Goal: Information Seeking & Learning: Learn about a topic

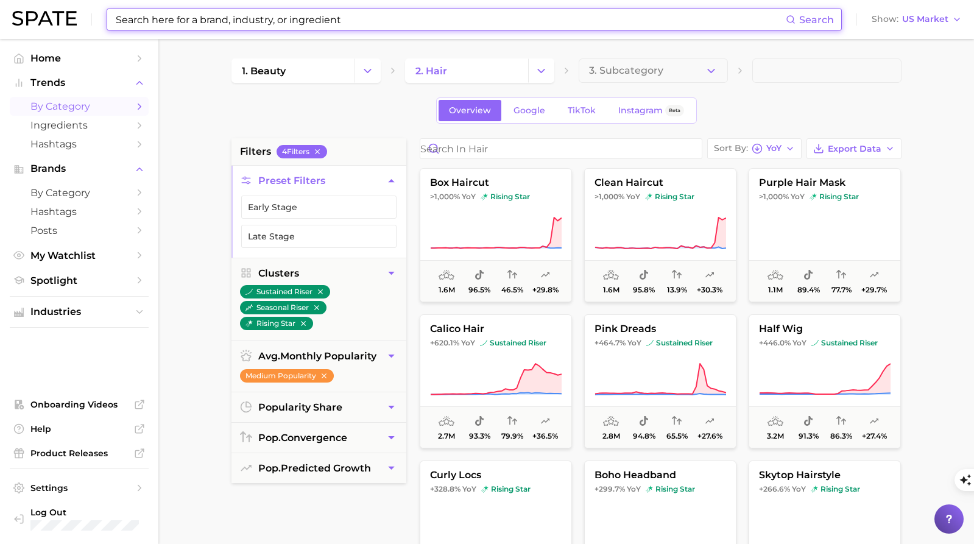
click at [299, 18] on input at bounding box center [449, 19] width 671 height 21
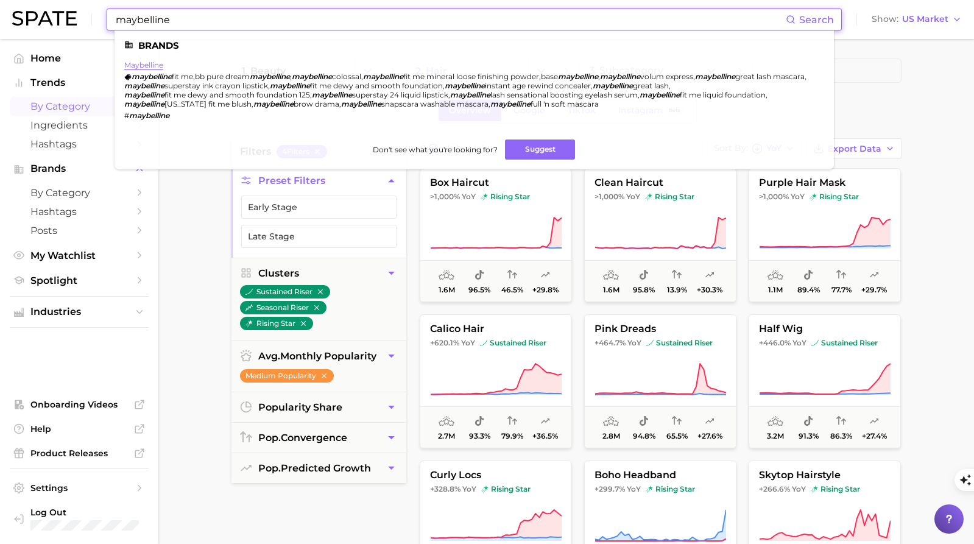
type input "maybelline"
click at [133, 65] on link "maybelline" at bounding box center [143, 64] width 39 height 9
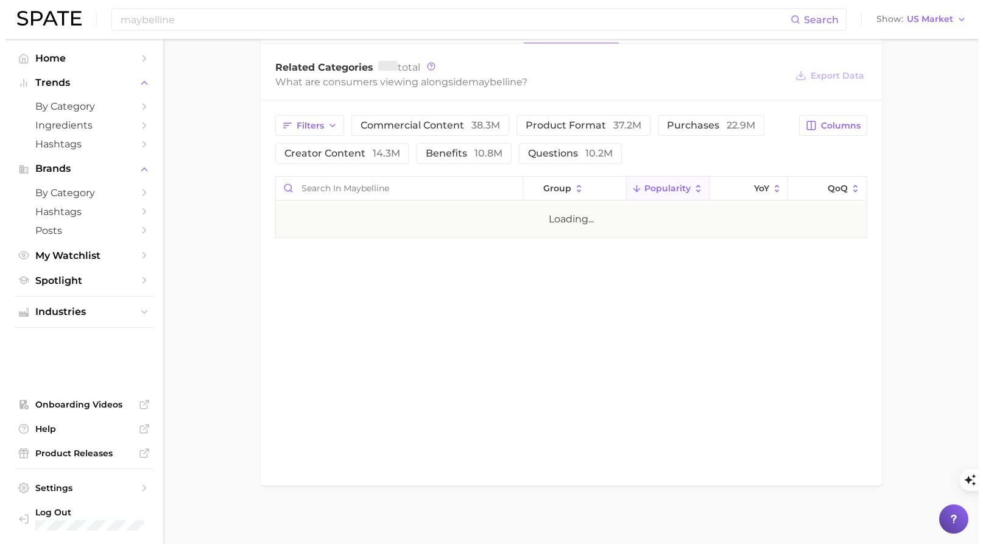
scroll to position [522, 0]
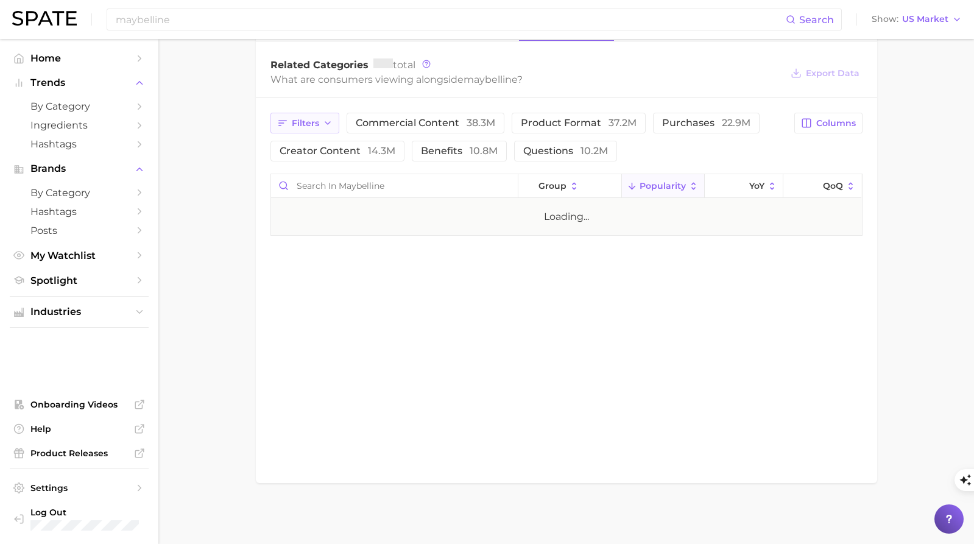
click at [316, 121] on span "Filters" at bounding box center [305, 123] width 27 height 10
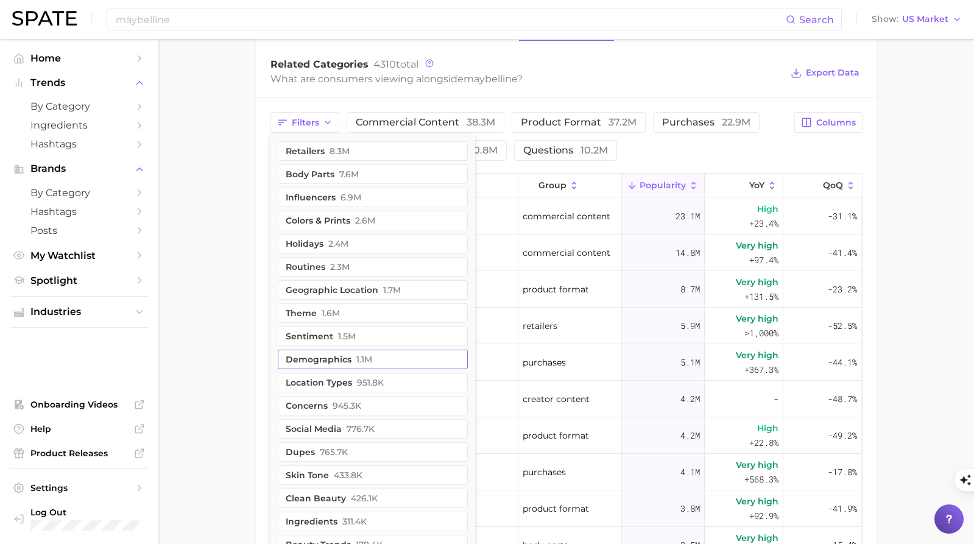
click at [345, 359] on button "demographics 1.1m" at bounding box center [373, 359] width 190 height 19
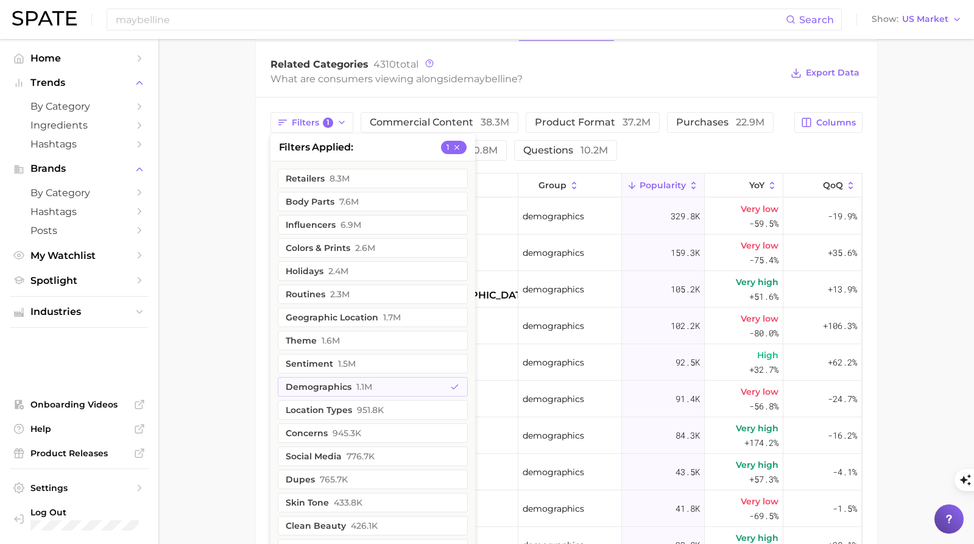
click at [920, 248] on main "Overview Google TikTok Instagram Beta brand maybelline Add to Watchlist Export …" at bounding box center [565, 154] width 815 height 1275
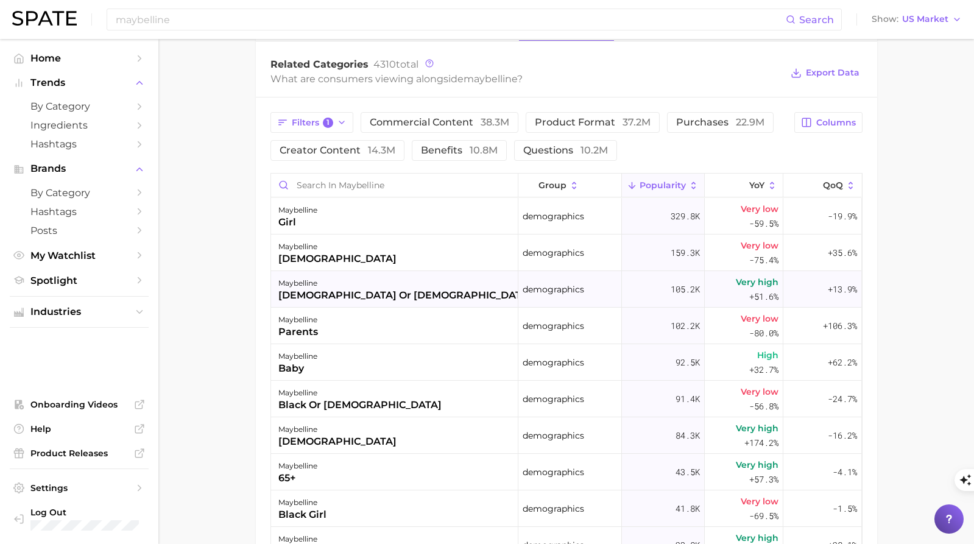
click at [322, 297] on div "[DEMOGRAPHIC_DATA] or [DEMOGRAPHIC_DATA]" at bounding box center [404, 295] width 253 height 15
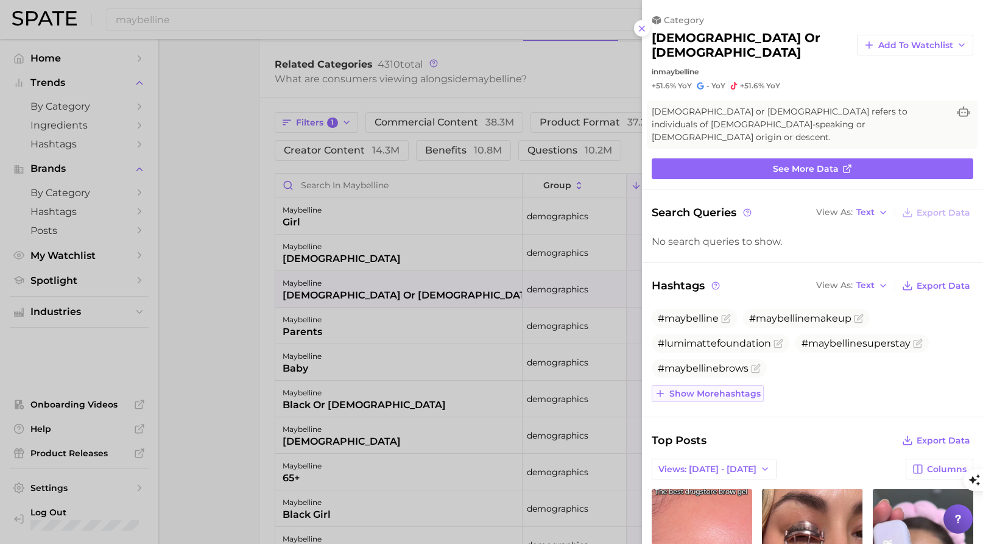
scroll to position [0, 0]
click at [725, 389] on span "Show more hashtags" at bounding box center [714, 394] width 91 height 10
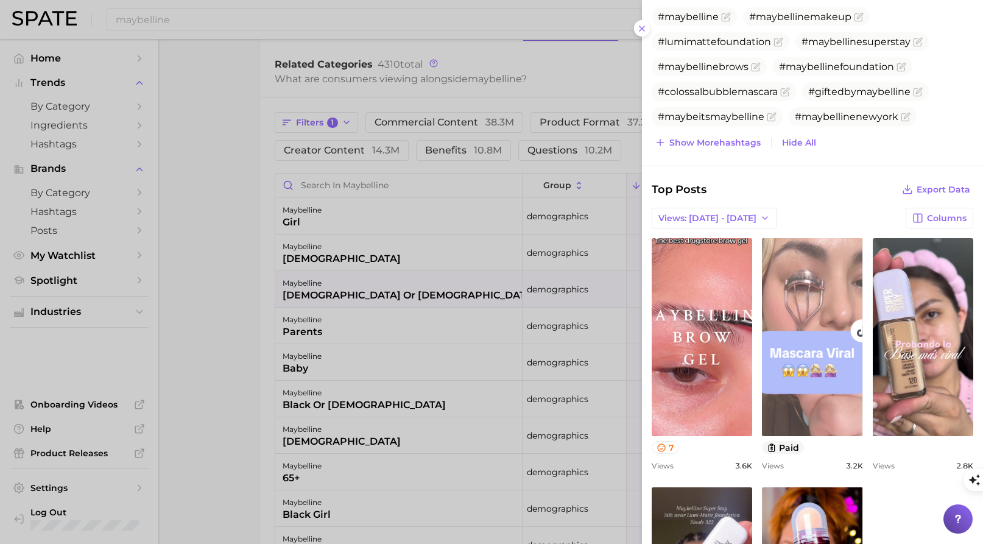
scroll to position [222, 0]
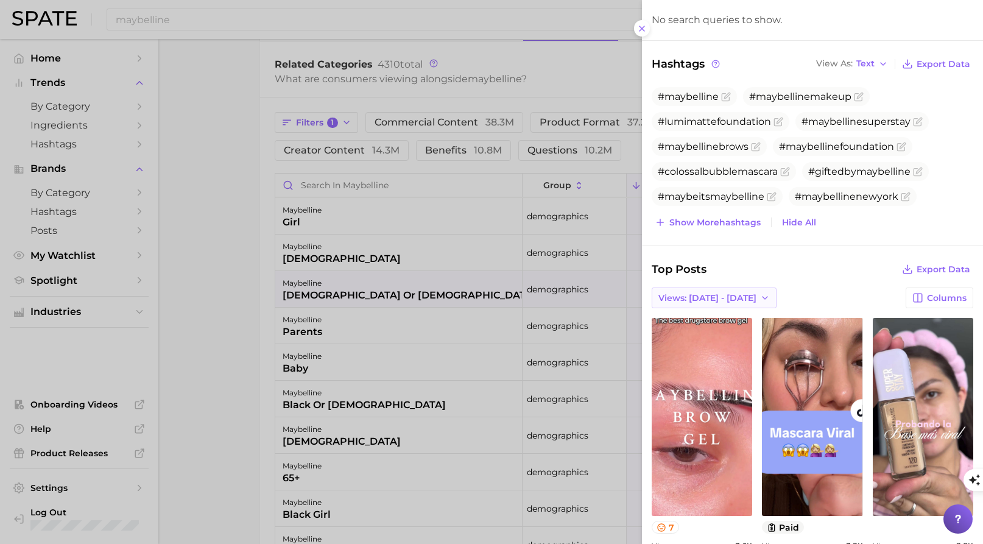
click at [730, 287] on button "Views: [DATE] - [DATE]" at bounding box center [714, 297] width 125 height 21
click at [831, 287] on div "Views: [DATE] - [DATE] Views: [DATE] - [DATE] Total Views Columns" at bounding box center [813, 297] width 322 height 21
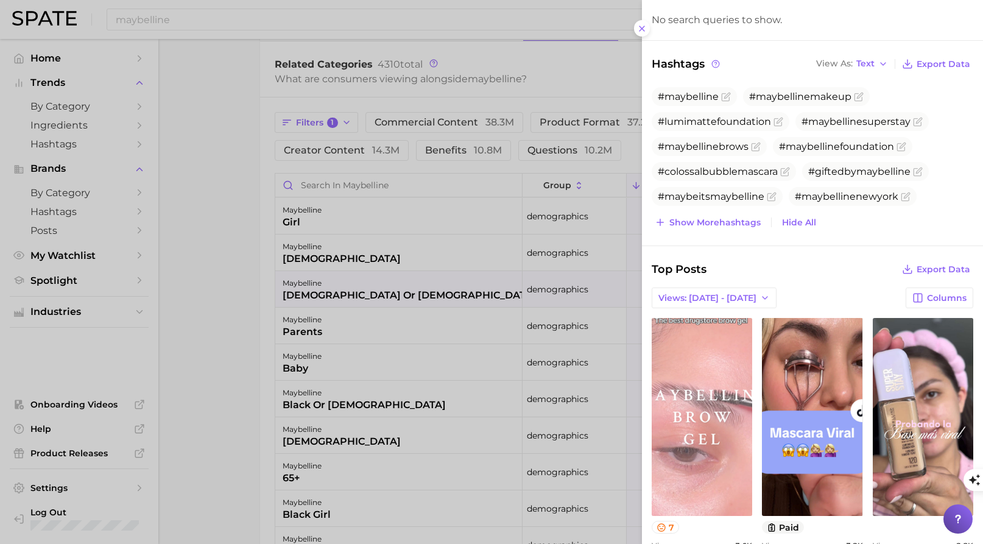
click at [703, 418] on link "view post on TikTok" at bounding box center [702, 417] width 100 height 198
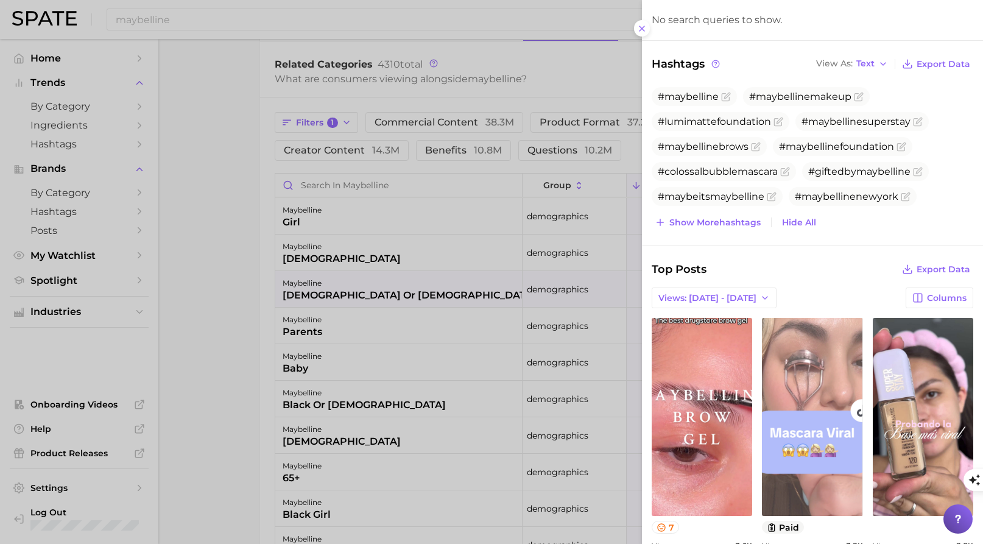
click at [818, 463] on link "view post on TikTok" at bounding box center [812, 417] width 100 height 198
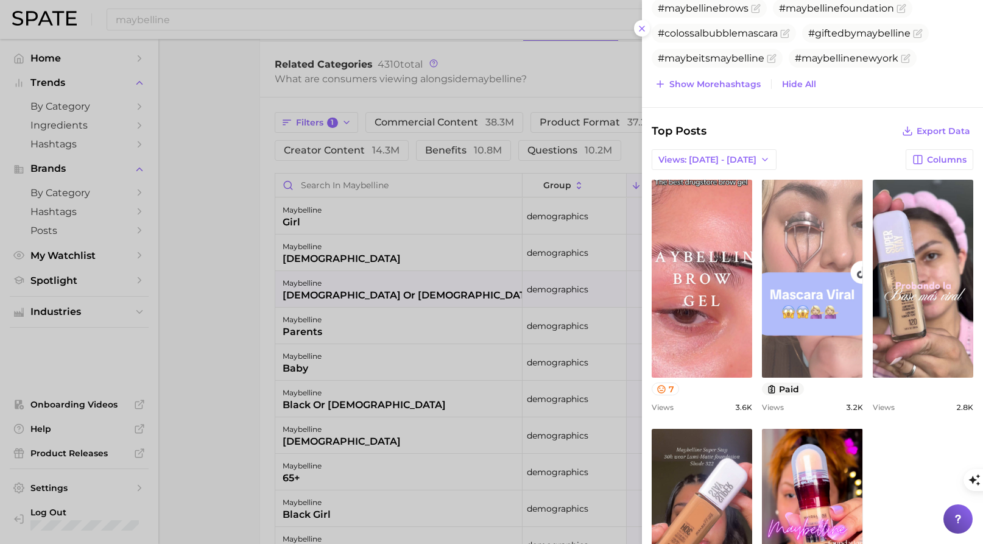
scroll to position [141, 0]
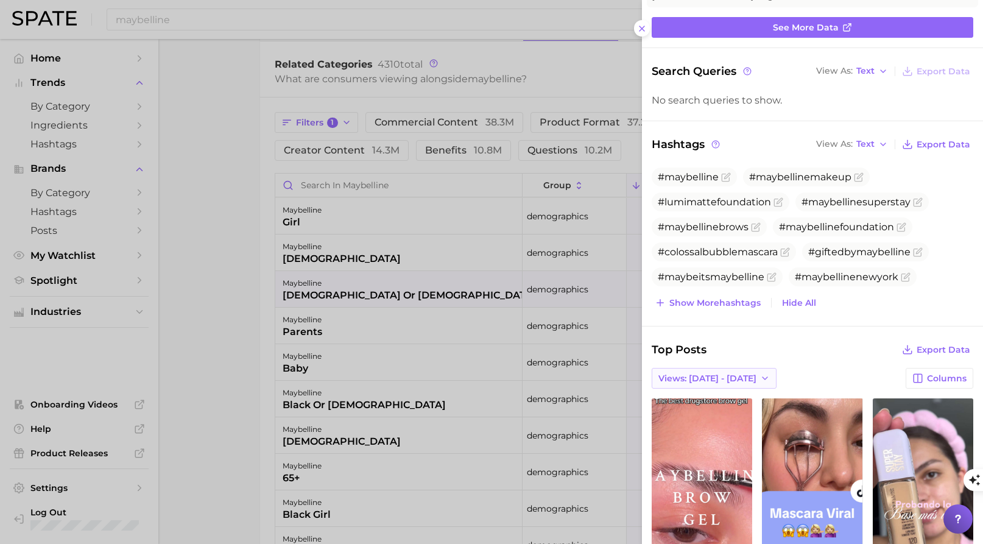
click at [760, 373] on icon "button" at bounding box center [765, 378] width 10 height 10
click at [727, 412] on button "Total Views" at bounding box center [719, 423] width 134 height 22
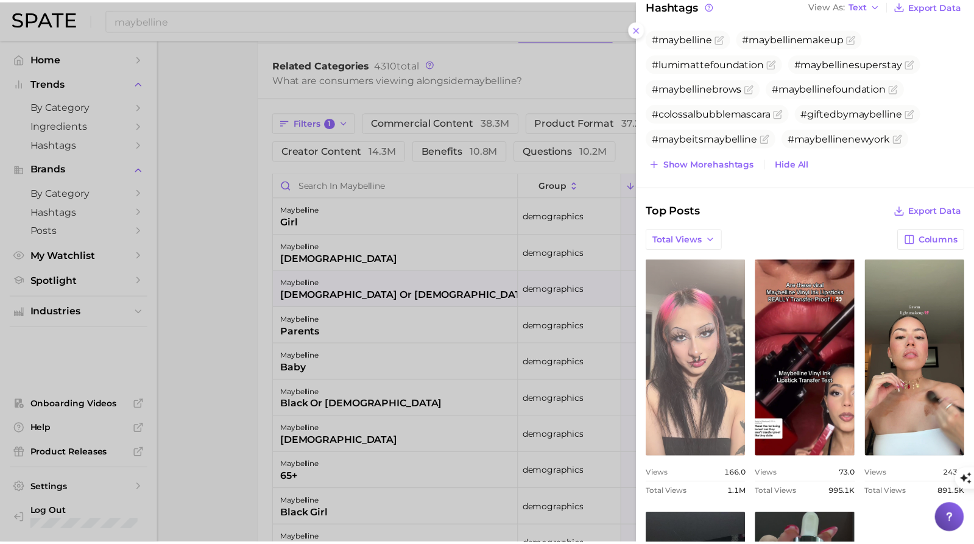
scroll to position [498, 0]
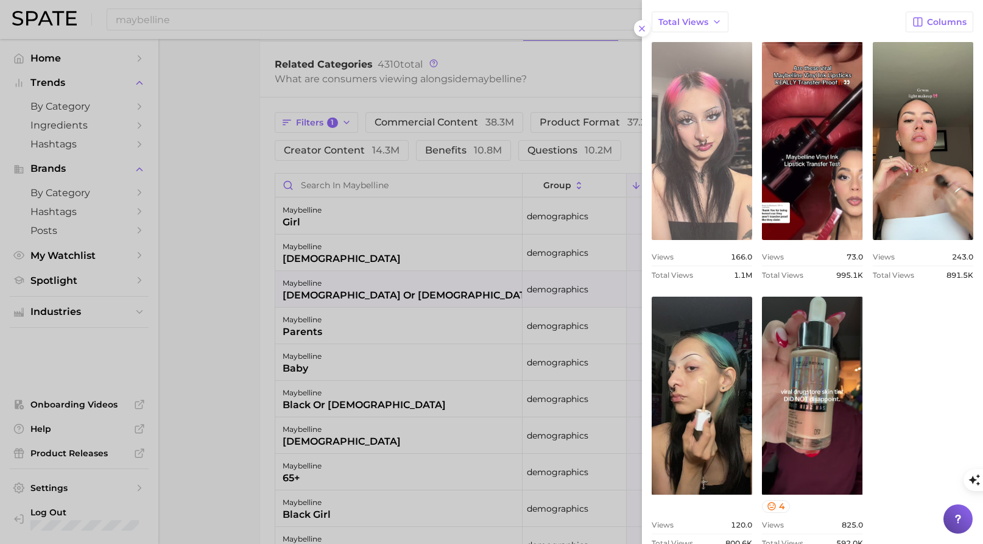
click at [732, 140] on link "view post on TikTok" at bounding box center [702, 141] width 100 height 198
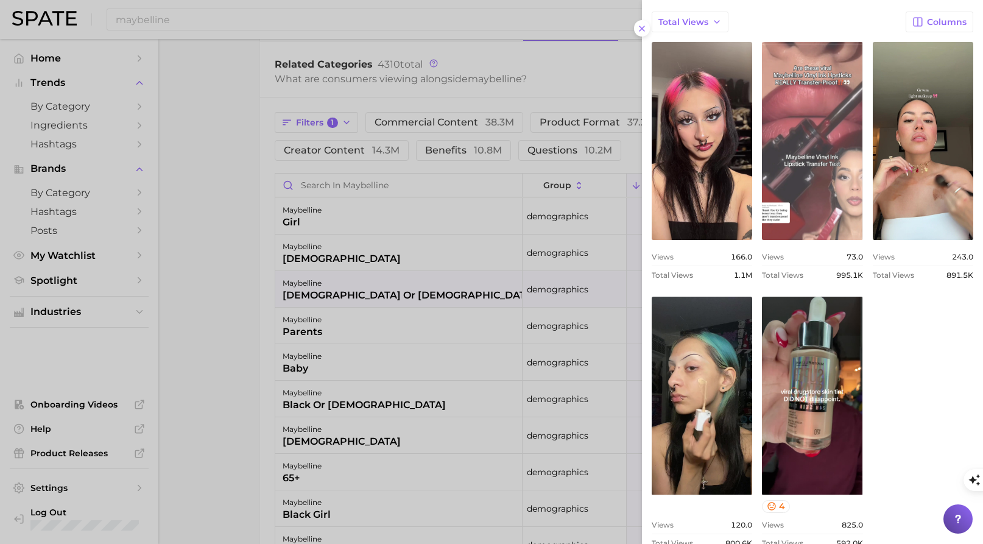
click at [802, 183] on link "view post on TikTok" at bounding box center [812, 141] width 100 height 198
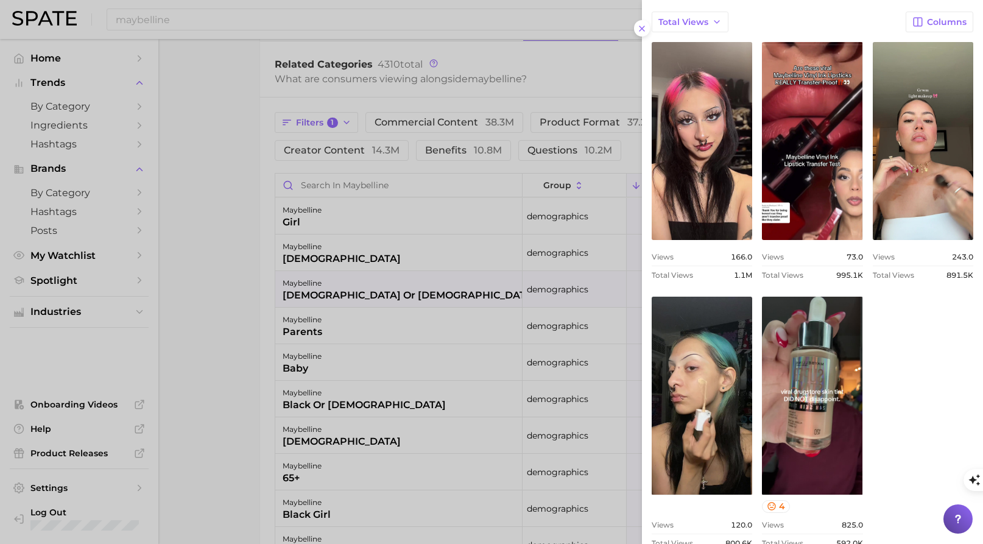
click at [222, 328] on div at bounding box center [491, 272] width 983 height 544
